Goal: Transaction & Acquisition: Purchase product/service

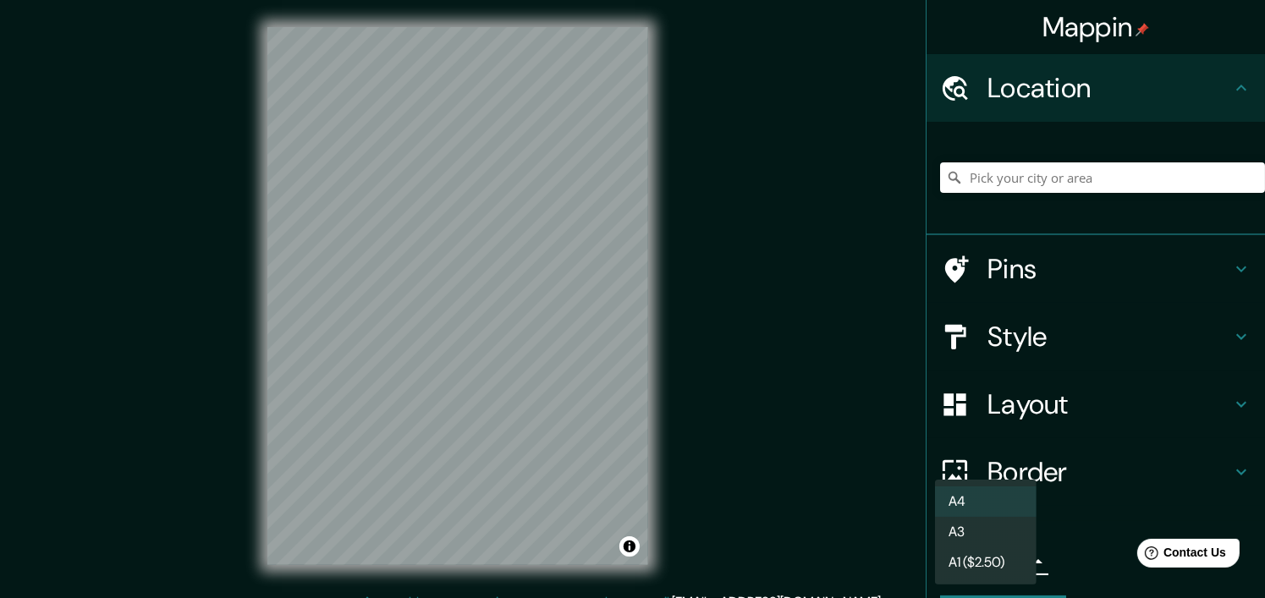
click at [976, 561] on body "Mappin Location Pins Style Layout Border Choose a border. Hint : you can make l…" at bounding box center [632, 299] width 1265 height 598
click at [992, 534] on li "A3" at bounding box center [986, 532] width 102 height 30
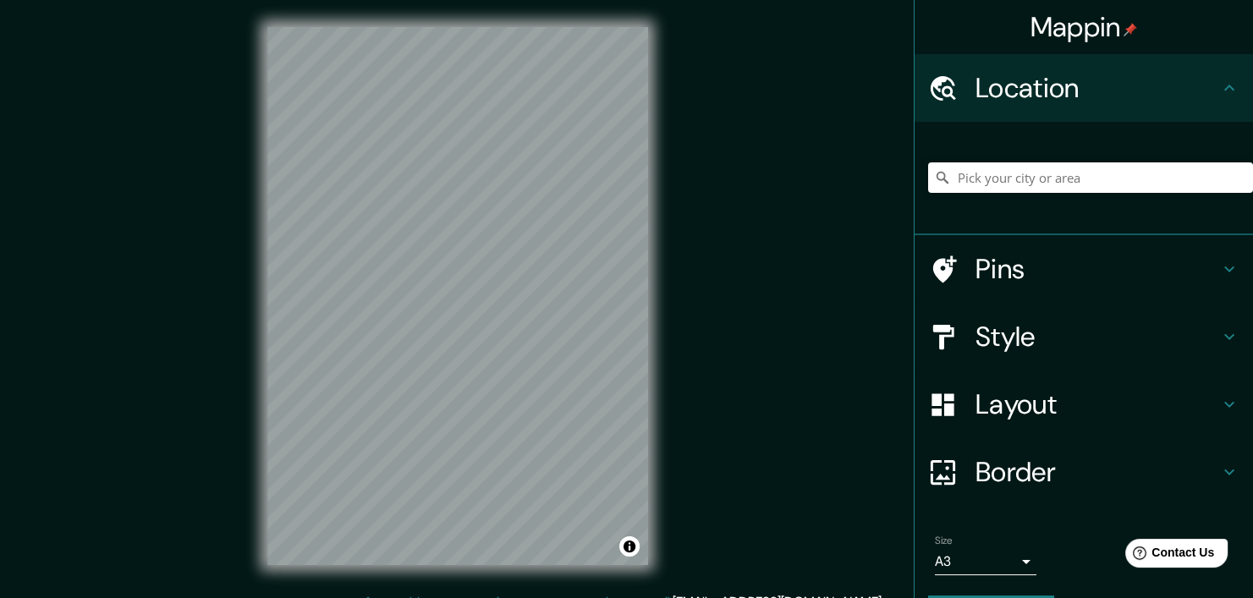
click at [1080, 336] on h4 "Style" at bounding box center [1098, 337] width 244 height 34
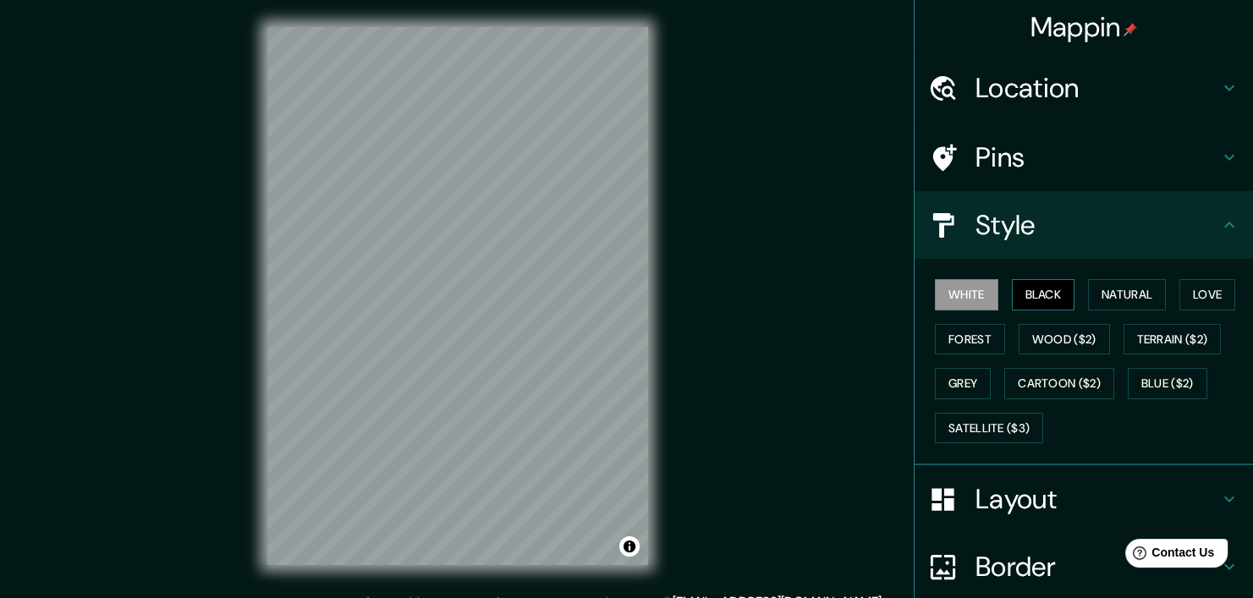
click at [1033, 292] on button "Black" at bounding box center [1043, 294] width 63 height 31
click at [1098, 287] on button "Natural" at bounding box center [1127, 294] width 78 height 31
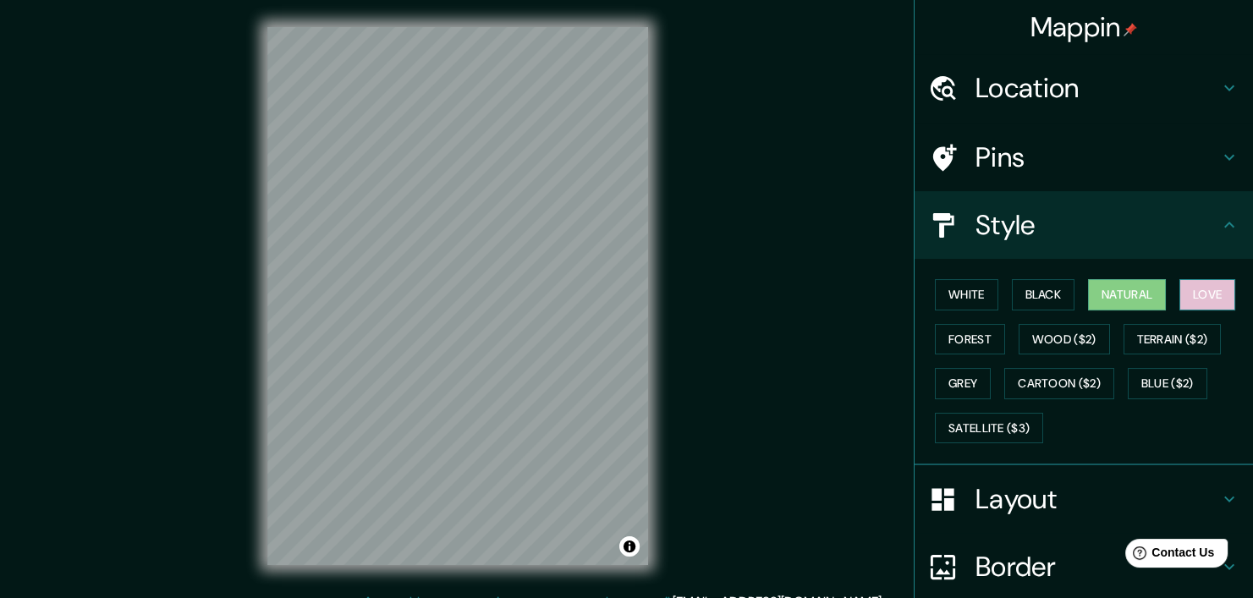
click at [1185, 296] on button "Love" at bounding box center [1207, 294] width 56 height 31
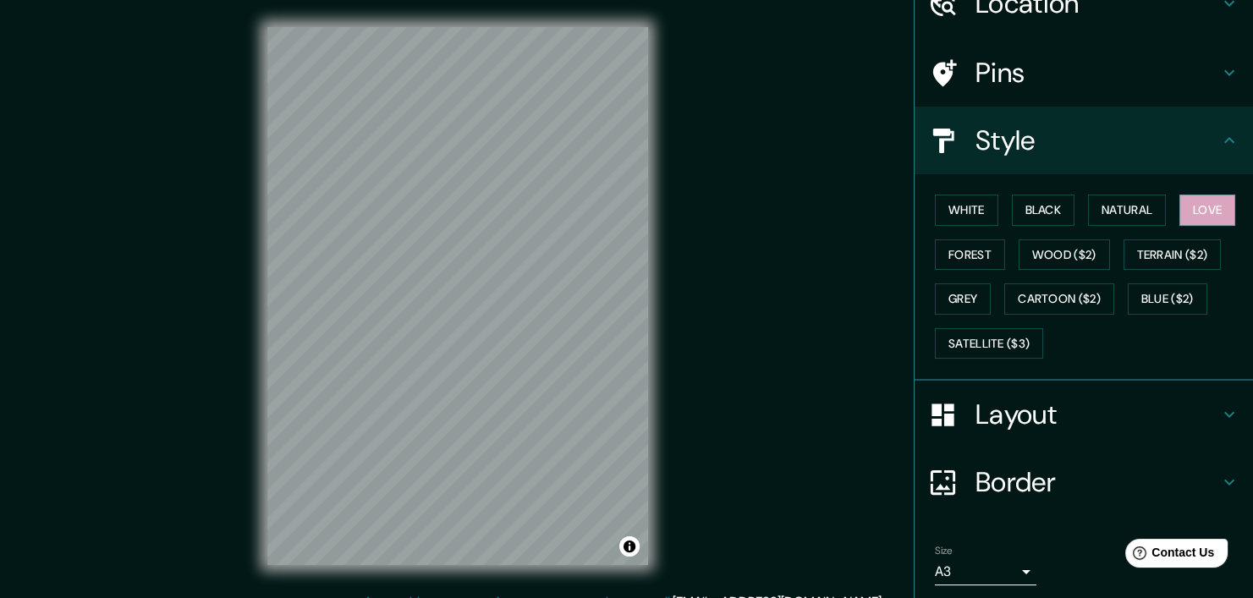
scroll to position [140, 0]
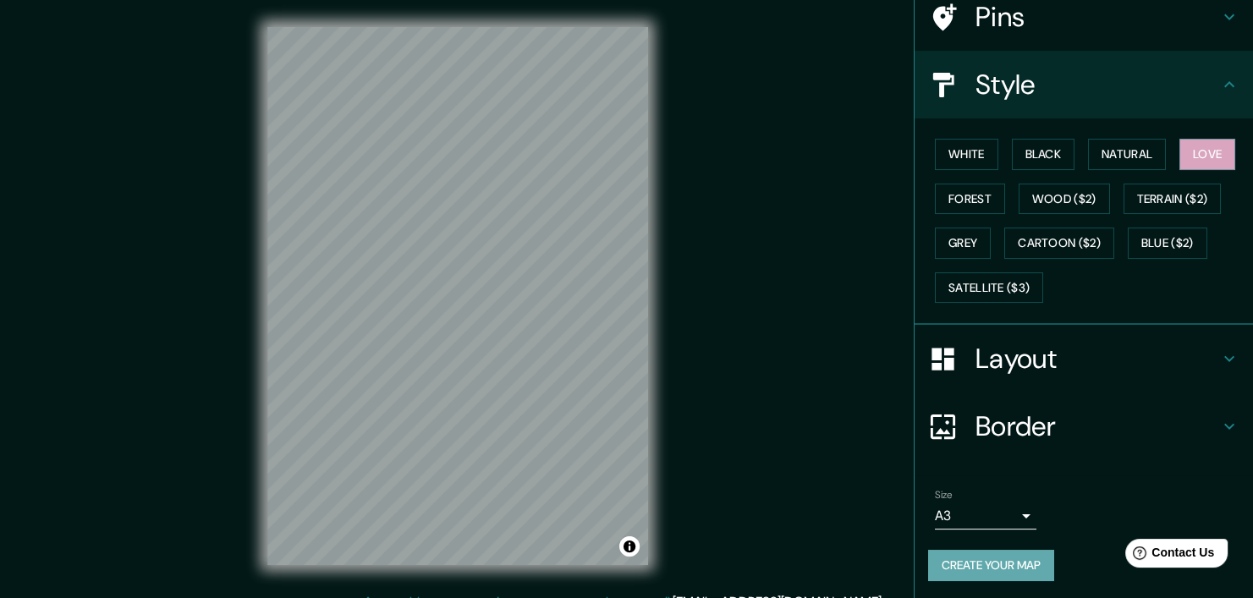
click at [956, 563] on button "Create your map" at bounding box center [991, 565] width 126 height 31
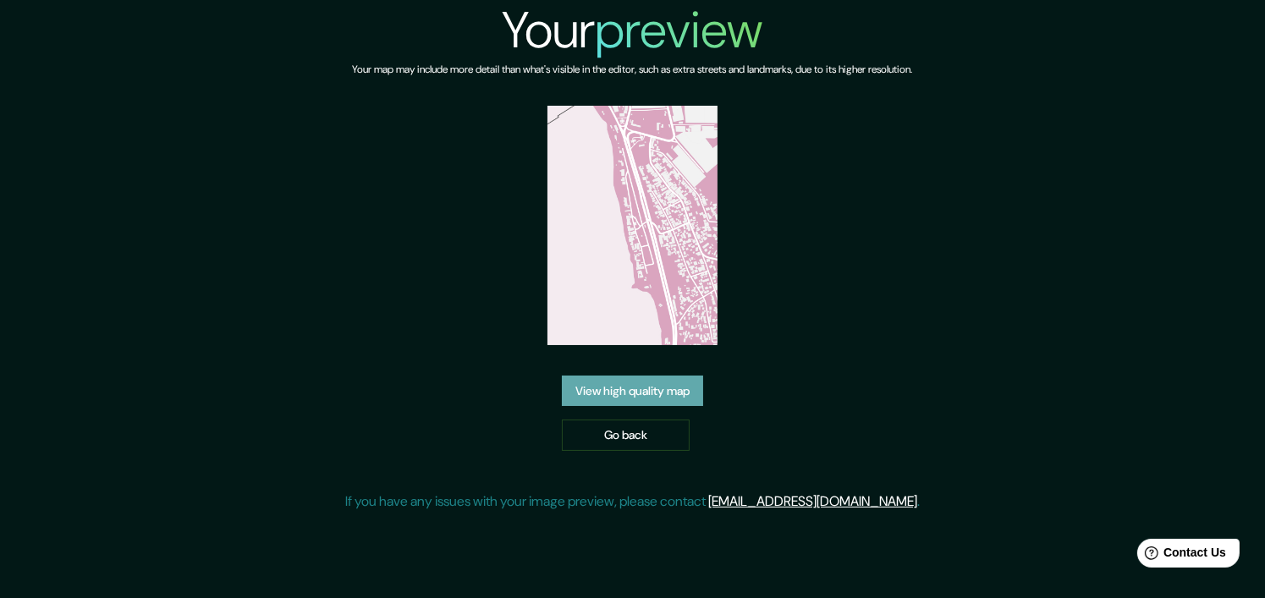
click at [683, 403] on link "View high quality map" at bounding box center [632, 391] width 141 height 31
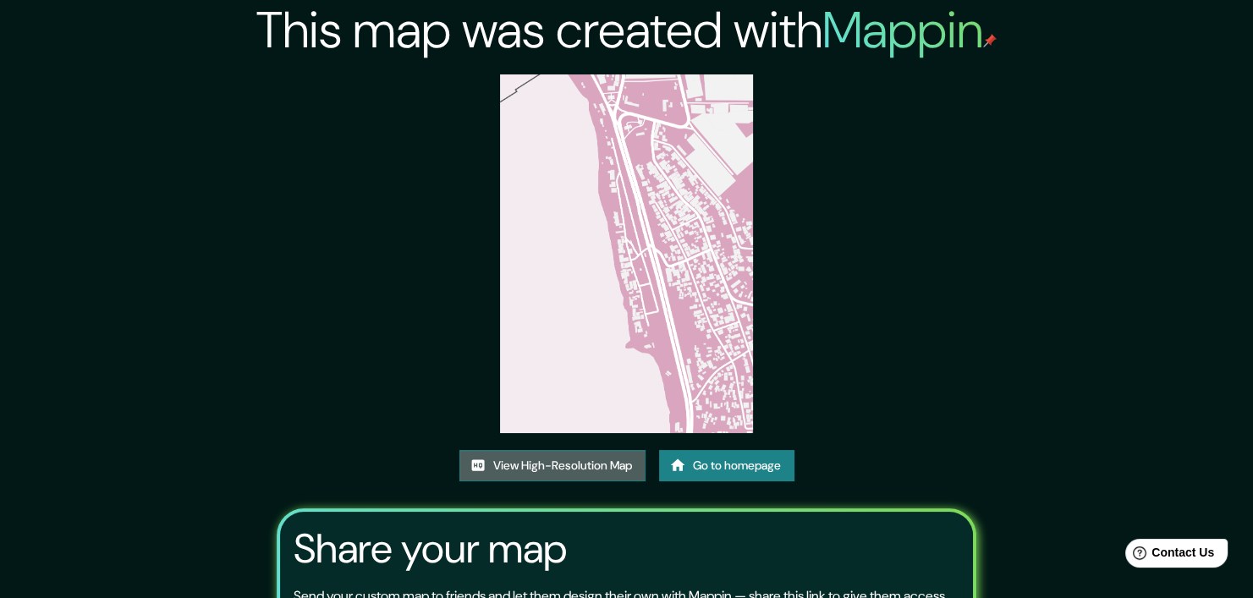
click at [613, 477] on link "View High-Resolution Map" at bounding box center [552, 465] width 186 height 31
